Goal: Task Accomplishment & Management: Use online tool/utility

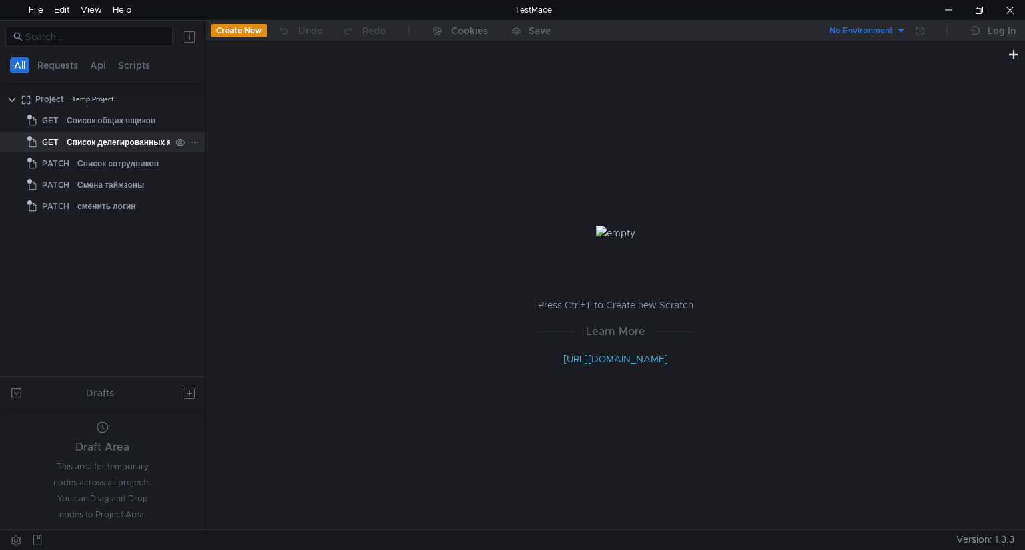
click at [194, 141] on icon at bounding box center [194, 141] width 9 height 9
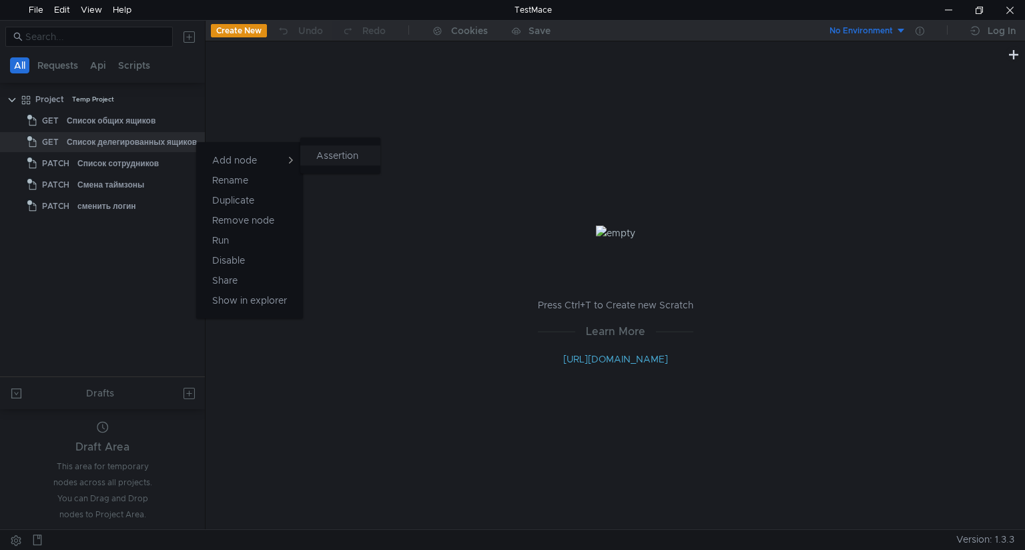
click at [330, 157] on app-tour-anchor "Assertion" at bounding box center [337, 155] width 42 height 16
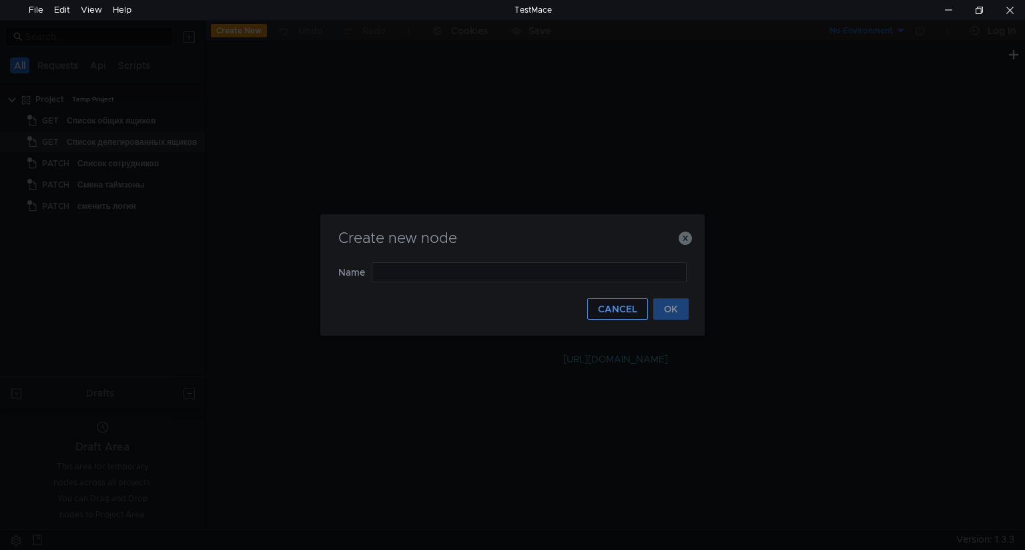
click at [609, 312] on button "CANCEL" at bounding box center [617, 308] width 61 height 21
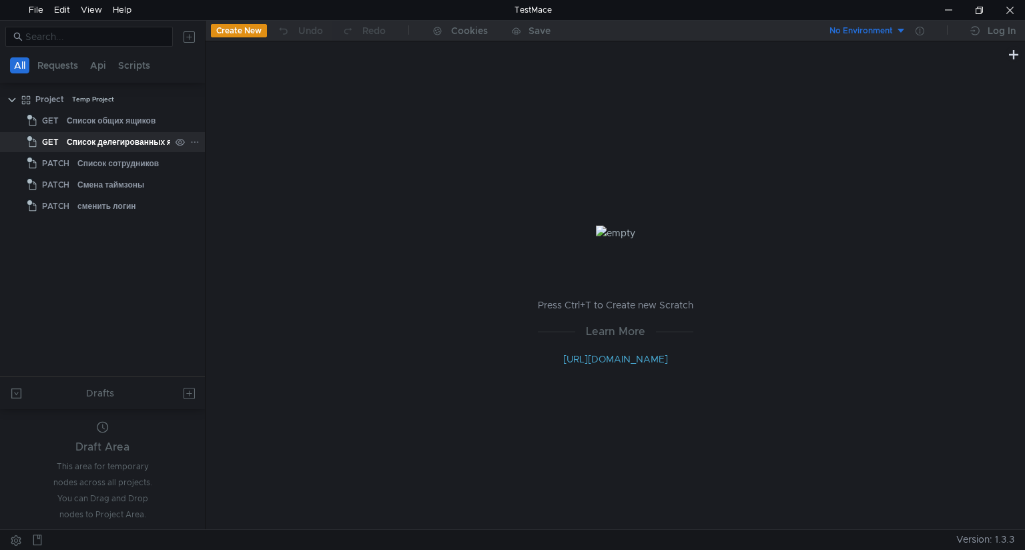
click at [45, 142] on span "GET" at bounding box center [50, 142] width 17 height 20
click at [33, 142] on clr-icon at bounding box center [32, 142] width 11 height 11
click at [36, 12] on div "File" at bounding box center [36, 10] width 15 height 20
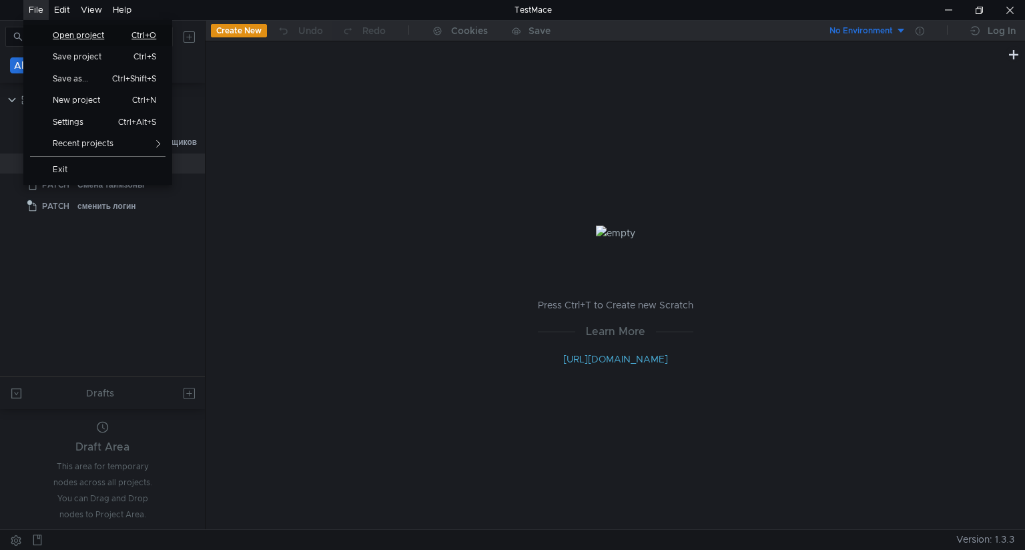
click at [63, 33] on span "Open project" at bounding box center [83, 35] width 77 height 8
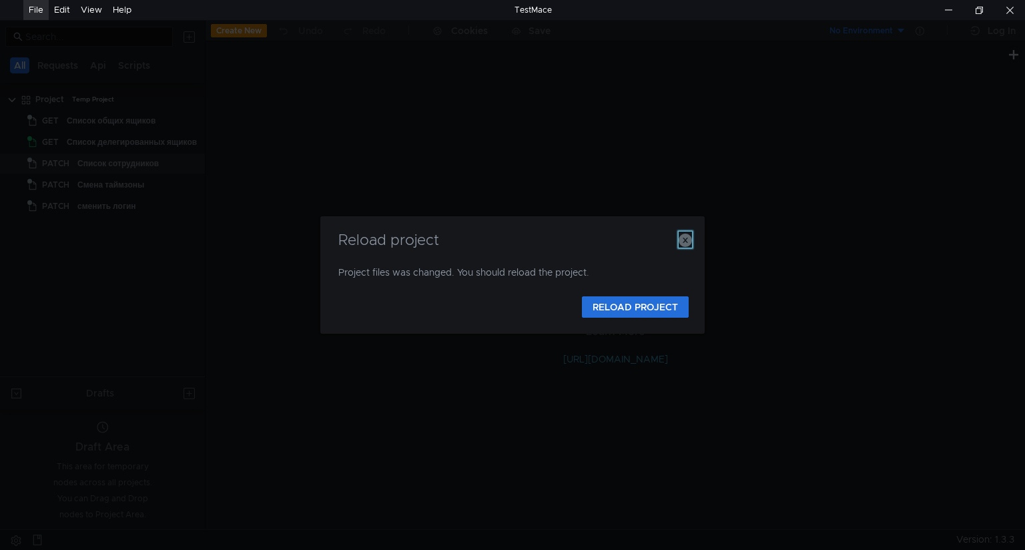
click at [686, 239] on icon "button" at bounding box center [685, 240] width 13 height 13
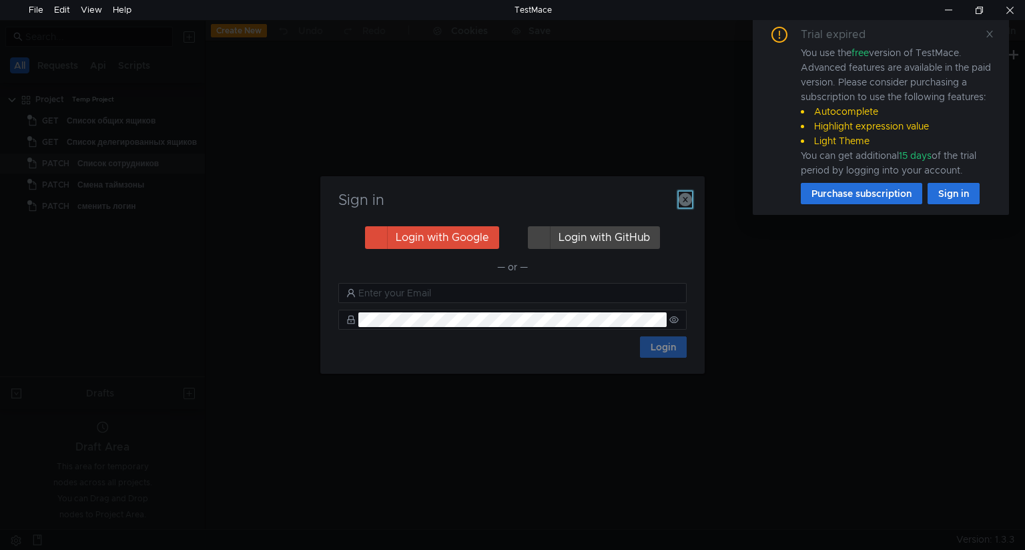
drag, startPoint x: 685, startPoint y: 198, endPoint x: 715, endPoint y: 186, distance: 32.6
click at [685, 198] on icon "button" at bounding box center [685, 199] width 13 height 13
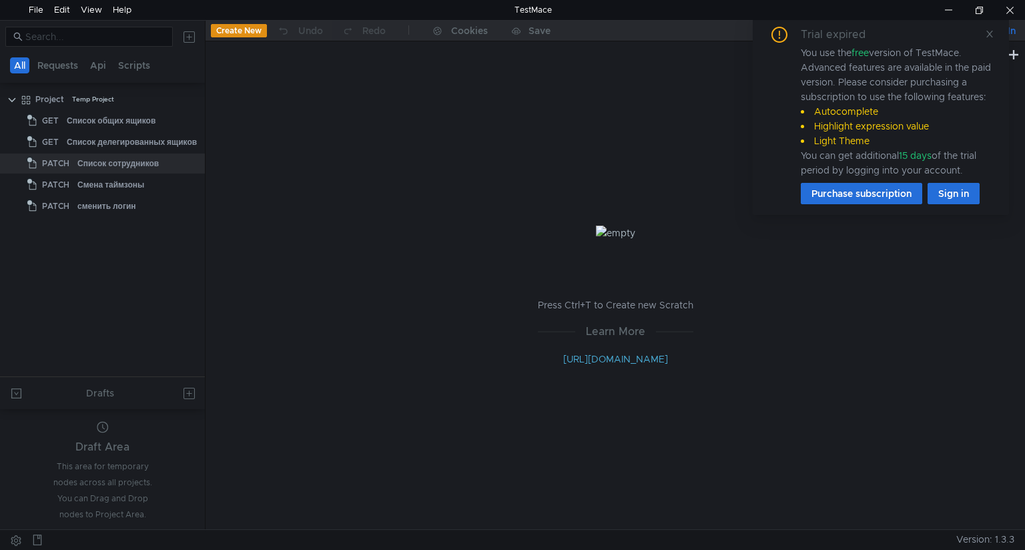
click at [1012, 33] on div "Log In" at bounding box center [1002, 31] width 28 height 16
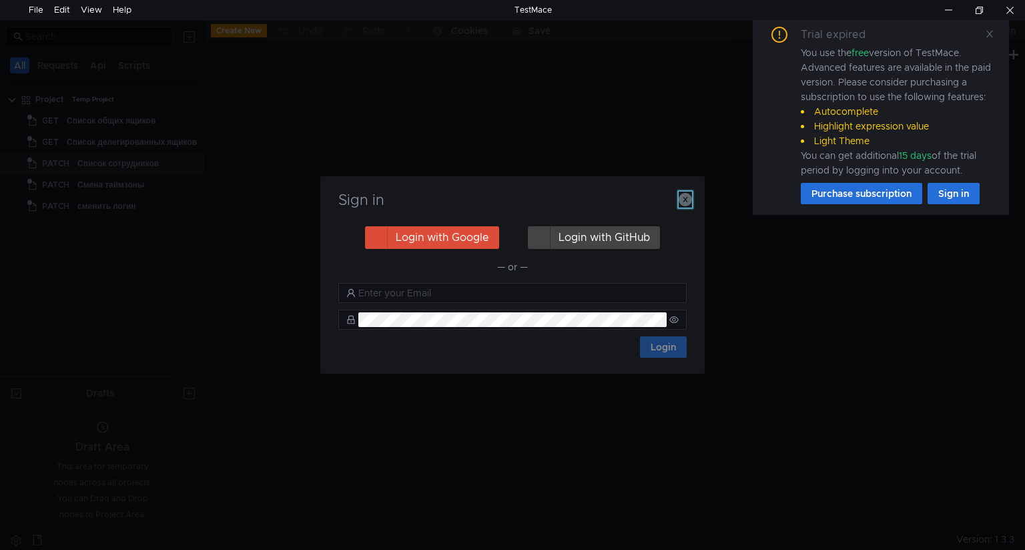
click at [684, 197] on icon "button" at bounding box center [685, 199] width 13 height 13
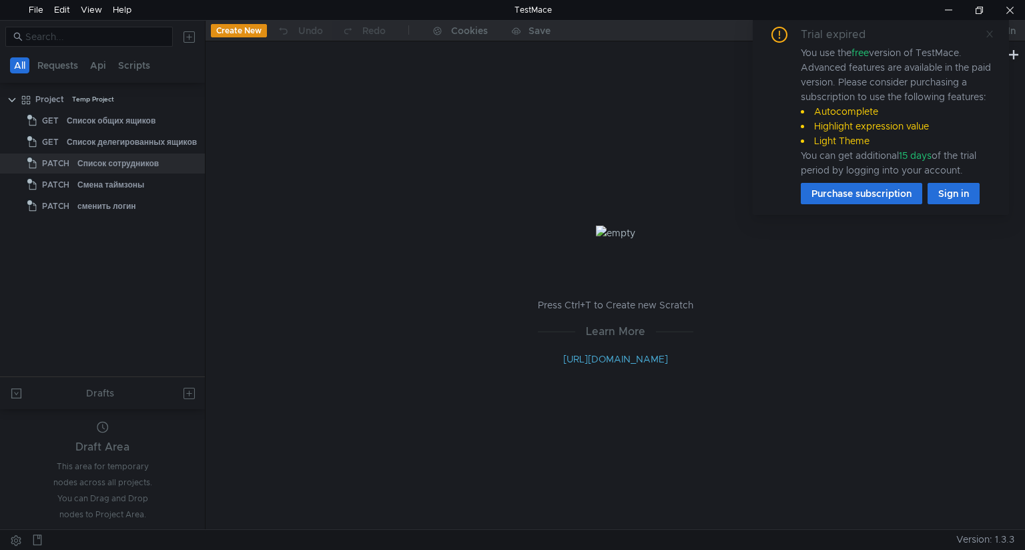
click at [988, 33] on icon at bounding box center [989, 33] width 9 height 9
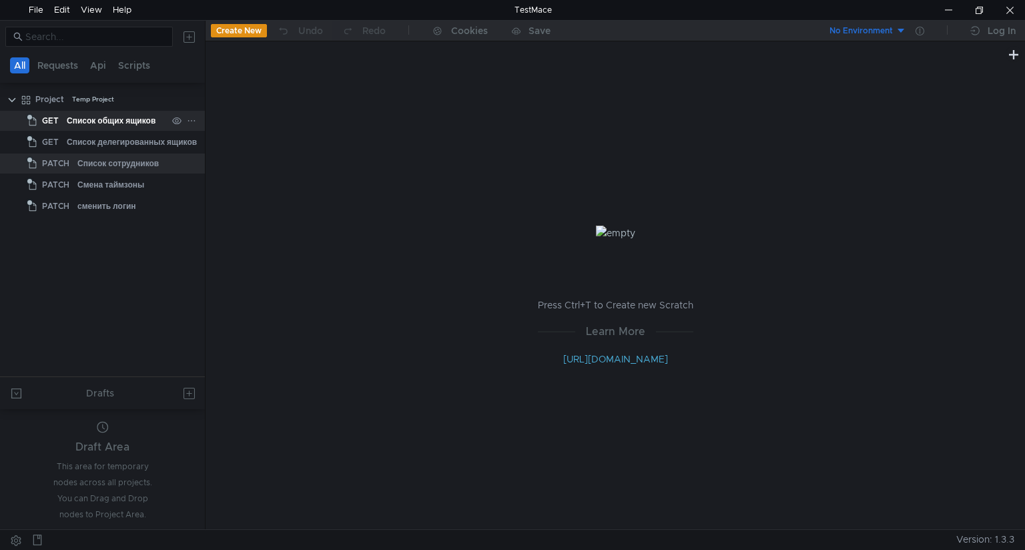
click at [99, 117] on div "Список общих ящиков" at bounding box center [111, 121] width 89 height 20
click at [194, 120] on icon at bounding box center [191, 120] width 7 height 1
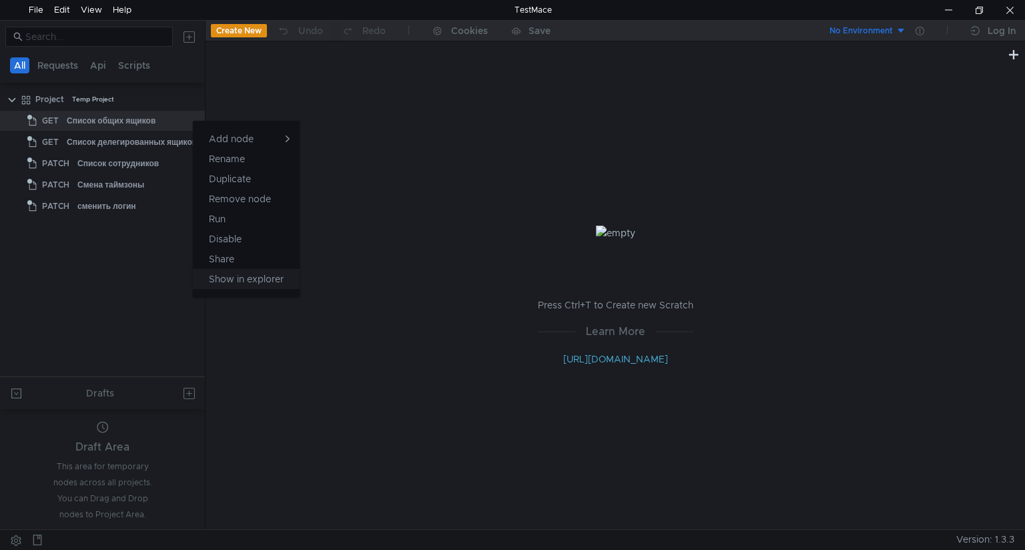
click at [257, 274] on app-tour-anchor "Show in explorer" at bounding box center [246, 279] width 75 height 16
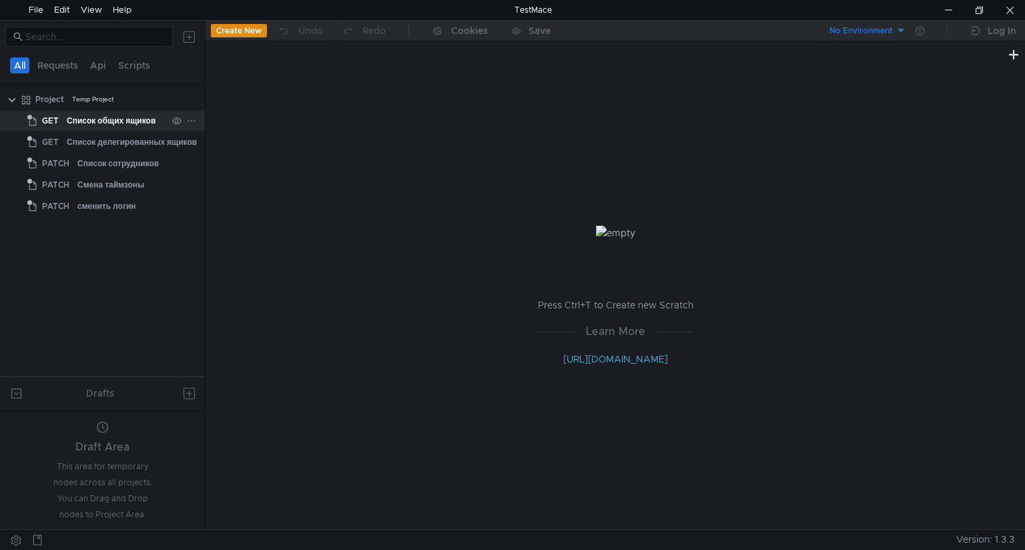
click at [192, 120] on icon at bounding box center [191, 120] width 9 height 9
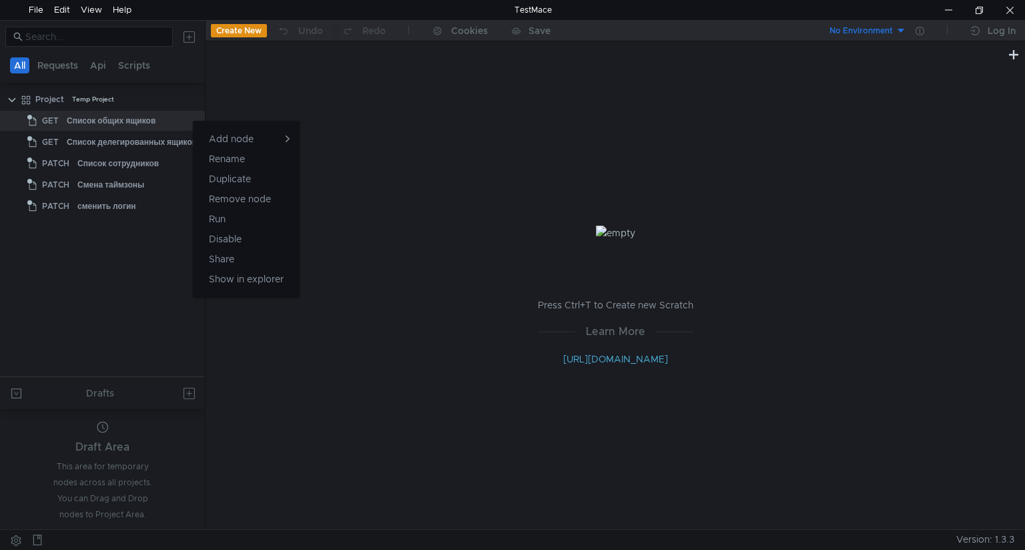
click at [242, 30] on div at bounding box center [512, 275] width 1025 height 550
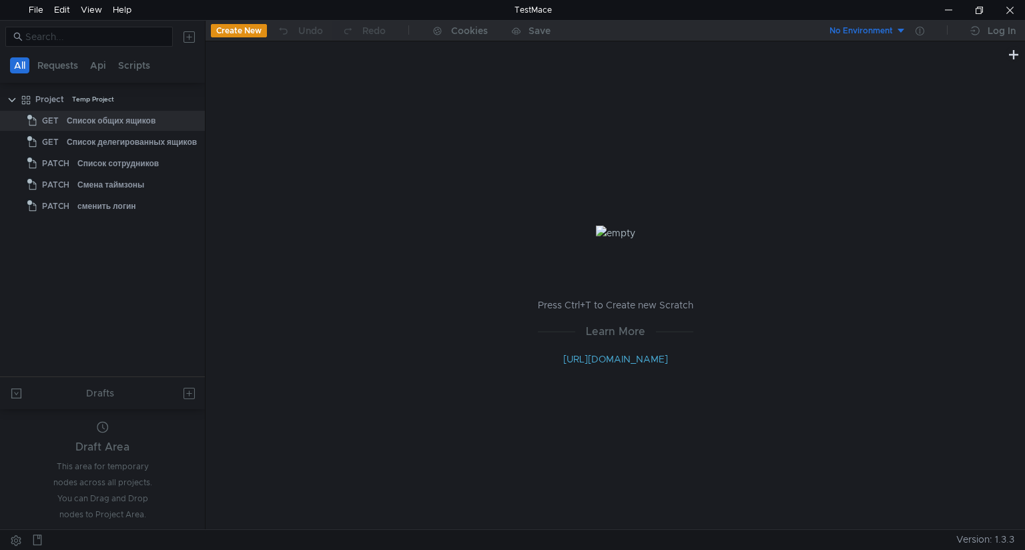
click at [242, 30] on button "Create New" at bounding box center [239, 30] width 56 height 13
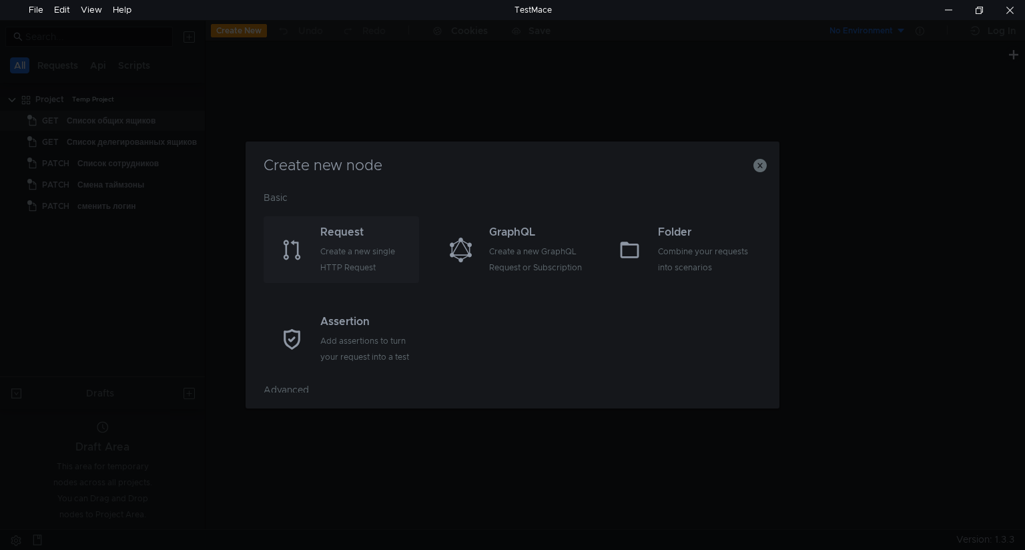
click at [342, 240] on div "Request" at bounding box center [367, 232] width 95 height 16
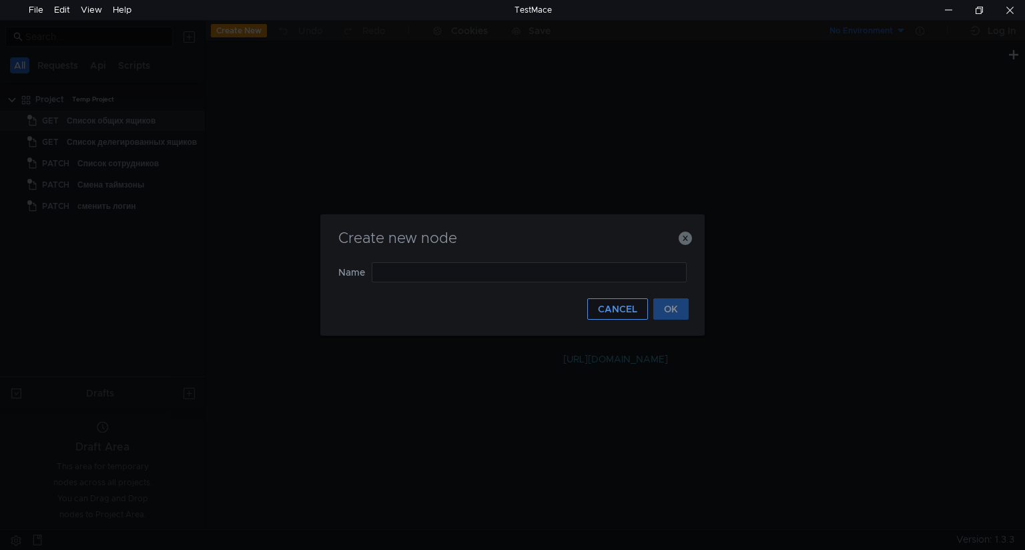
click at [611, 306] on button "CANCEL" at bounding box center [617, 308] width 61 height 21
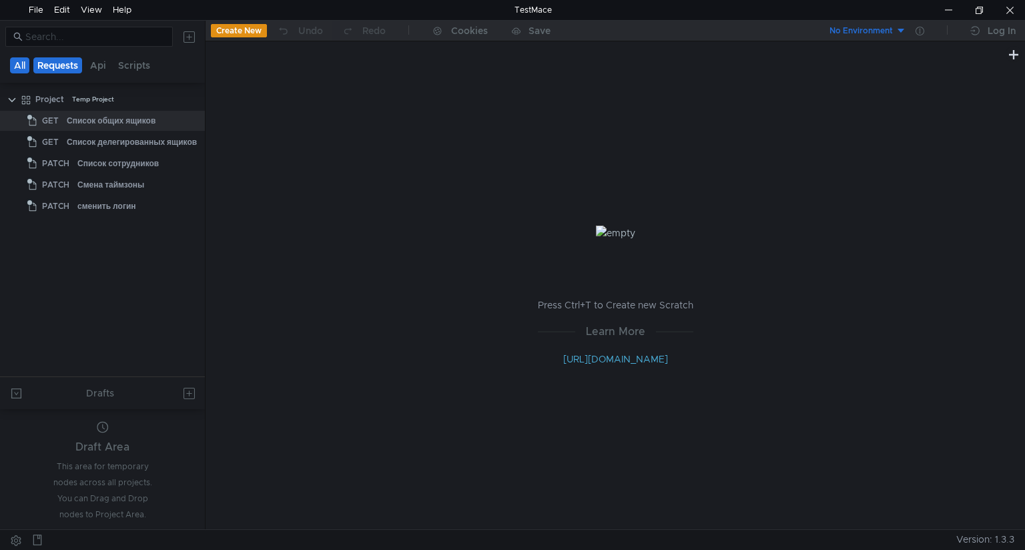
click at [69, 60] on button "Requests" at bounding box center [57, 65] width 49 height 16
click at [104, 117] on div "Список общих ящиков" at bounding box center [111, 121] width 89 height 20
click at [112, 210] on div "сменить логин" at bounding box center [106, 206] width 59 height 20
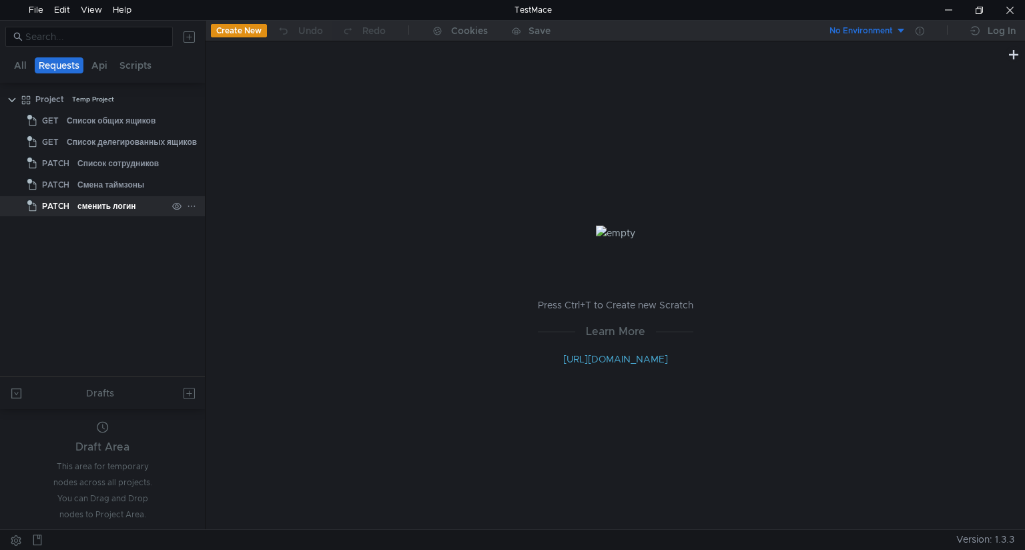
click at [192, 205] on icon at bounding box center [191, 206] width 9 height 9
click at [222, 308] on app-tour-anchor "Run" at bounding box center [217, 304] width 17 height 16
click at [177, 203] on icon at bounding box center [176, 206] width 9 height 7
click at [178, 203] on icon at bounding box center [176, 206] width 9 height 8
click at [1007, 9] on div at bounding box center [1009, 10] width 31 height 20
